Goal: Transaction & Acquisition: Purchase product/service

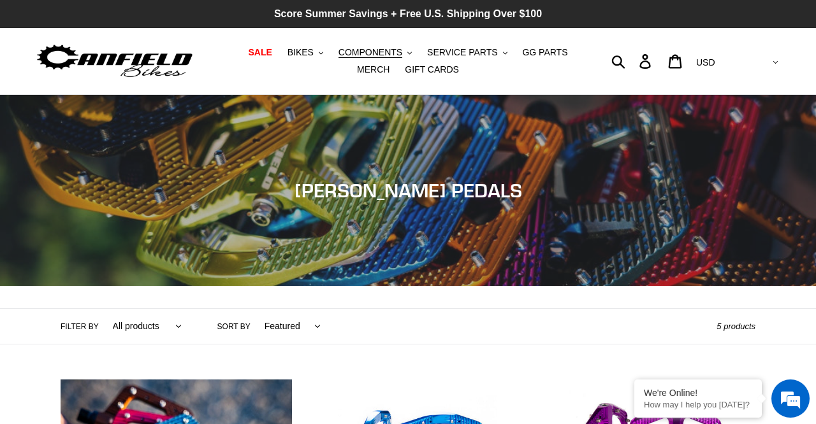
click at [584, 1] on p "Score Summer Savings + Free U.S. Shipping Over $100" at bounding box center [408, 14] width 816 height 28
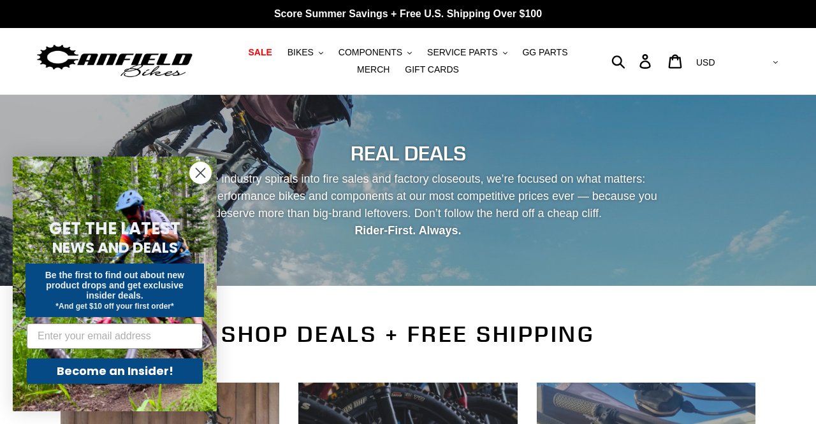
click at [209, 173] on circle "Close dialog" at bounding box center [200, 172] width 21 height 21
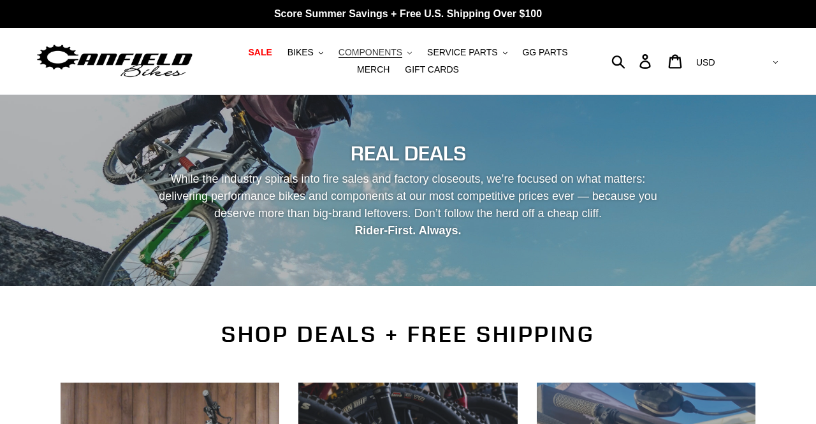
click at [384, 54] on button "COMPONENTS .cls-1{fill:#231f20}" at bounding box center [375, 52] width 86 height 17
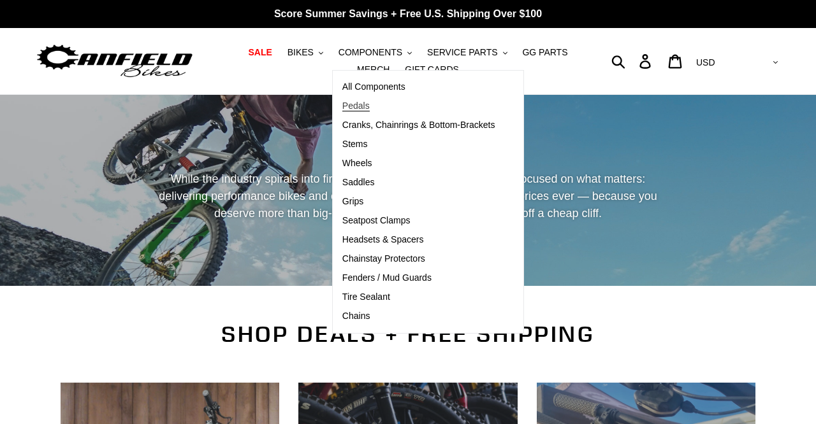
click at [356, 110] on link "Pedals" at bounding box center [419, 106] width 172 height 19
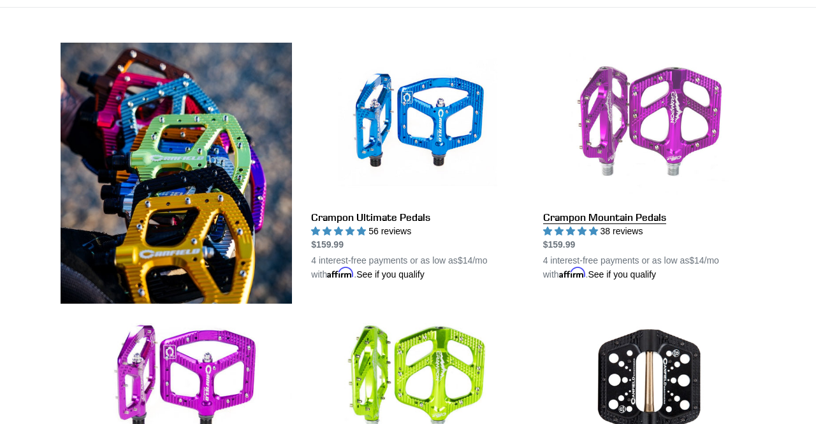
scroll to position [338, 0]
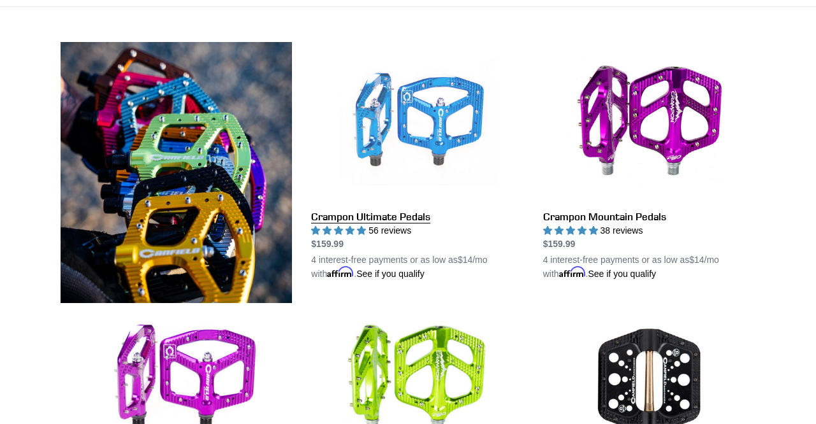
click at [408, 219] on link "Crampon Ultimate Pedals" at bounding box center [417, 161] width 212 height 239
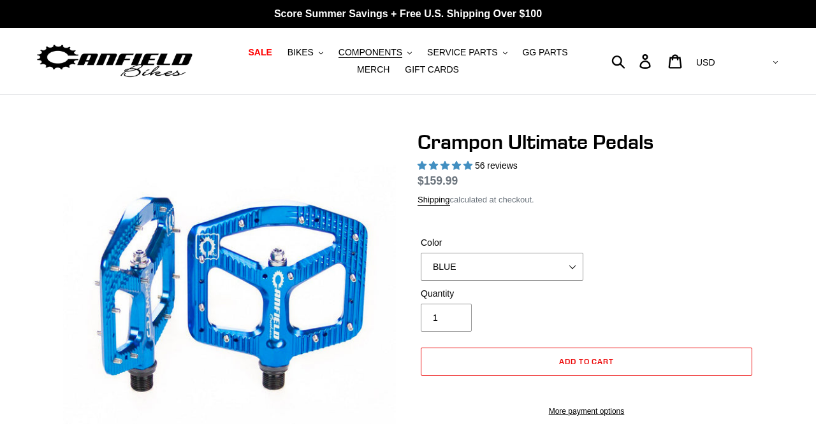
select select "highest-rating"
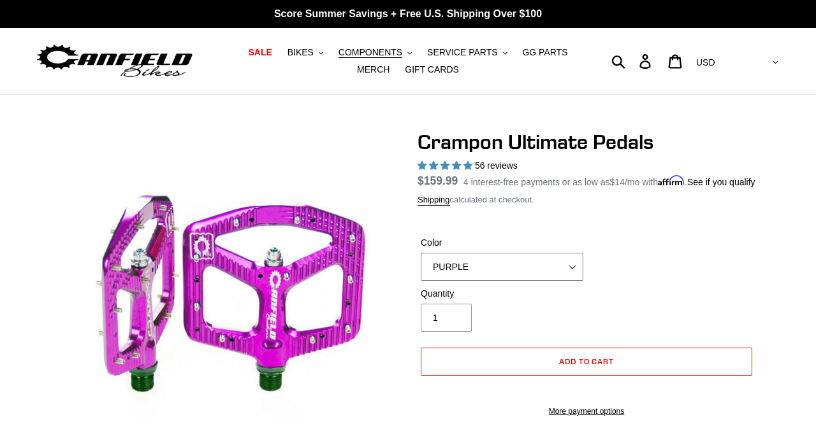
select select "BRONZE"
